Goal: Information Seeking & Learning: Learn about a topic

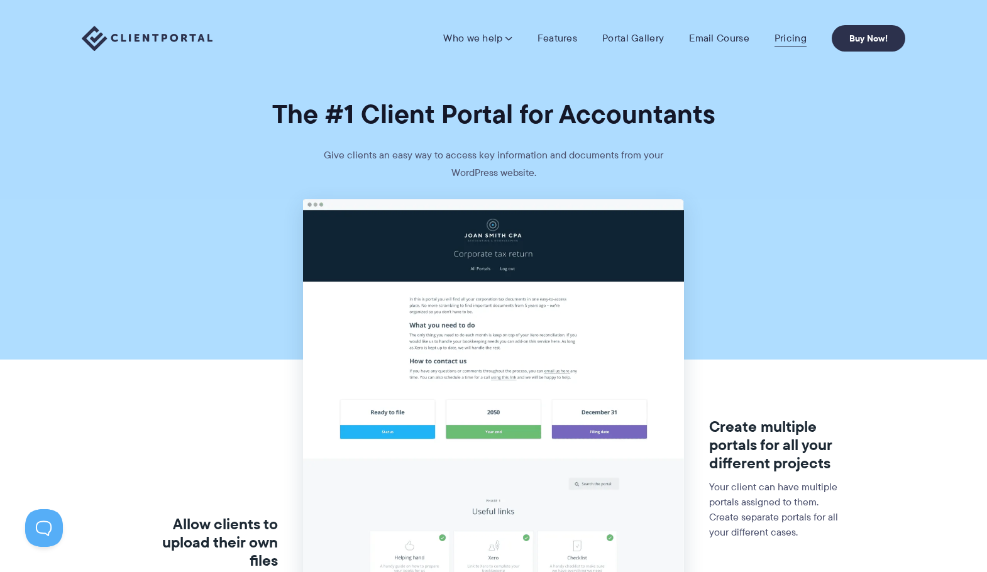
click at [782, 38] on link "Pricing" at bounding box center [791, 38] width 32 height 13
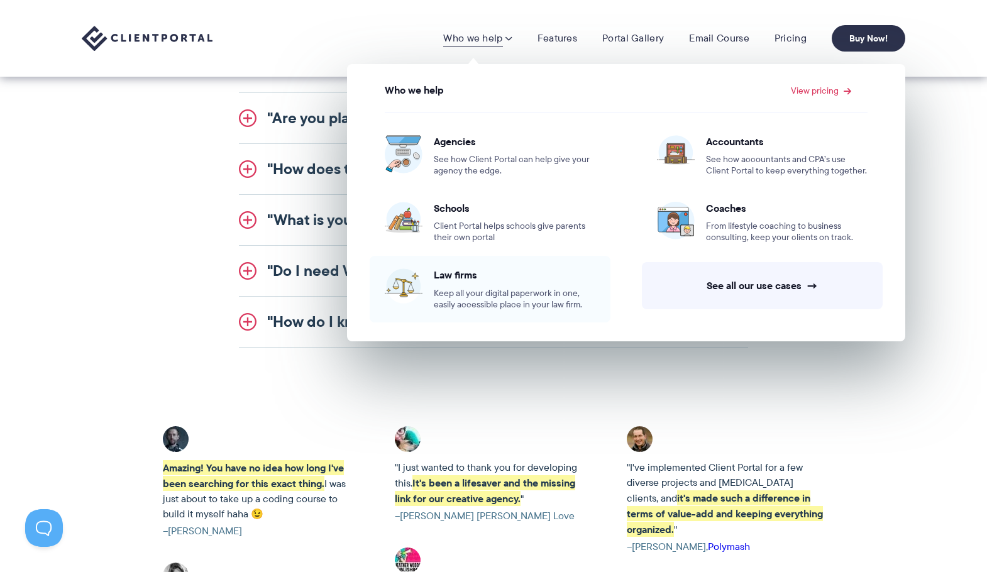
scroll to position [1446, 0]
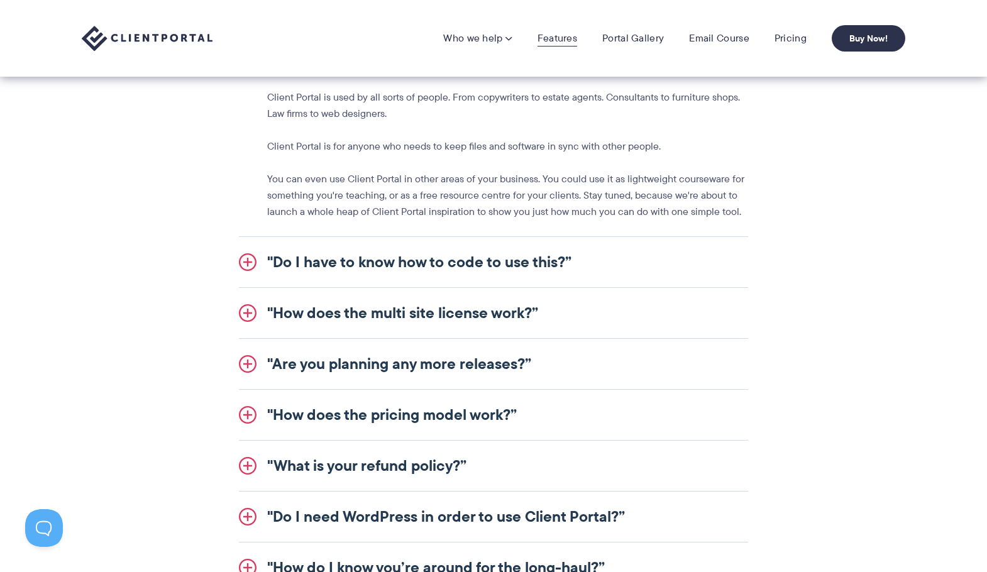
click at [567, 38] on link "Features" at bounding box center [558, 38] width 40 height 13
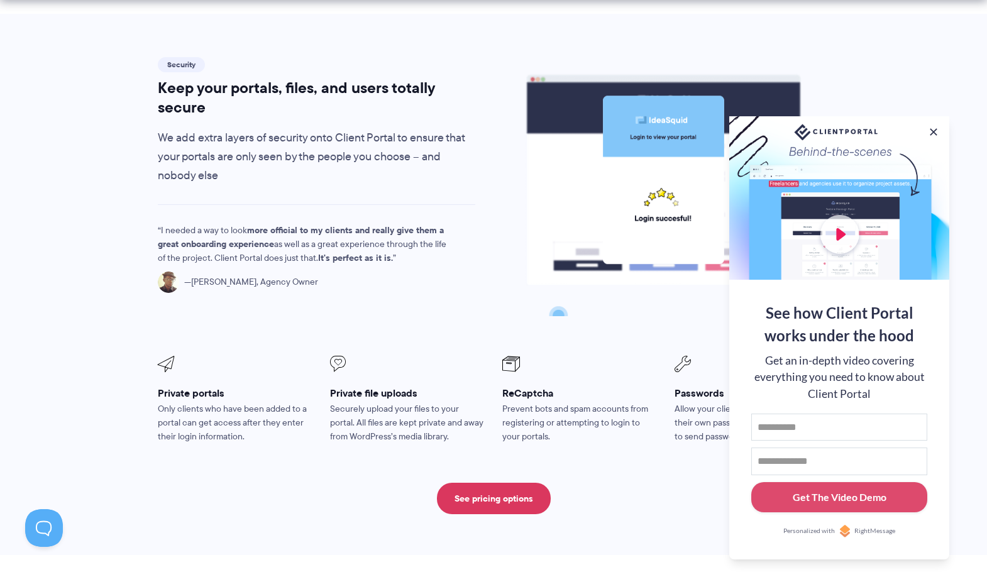
scroll to position [2264, 0]
